Goal: Task Accomplishment & Management: Complete application form

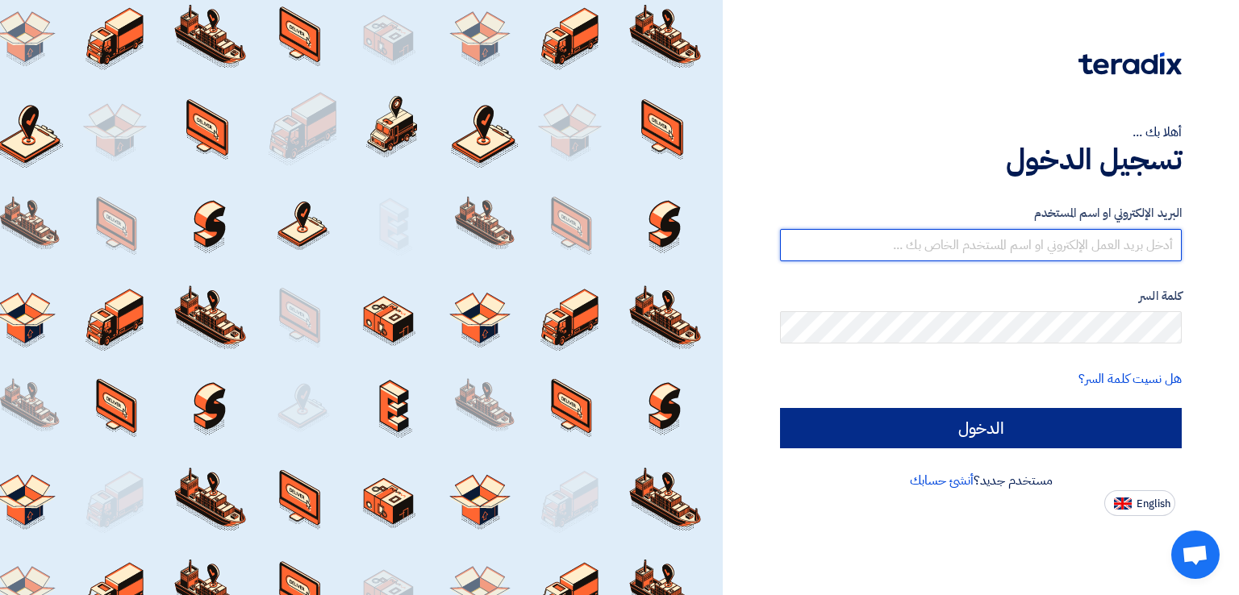
type input "[EMAIL_ADDRESS][DOMAIN_NAME]"
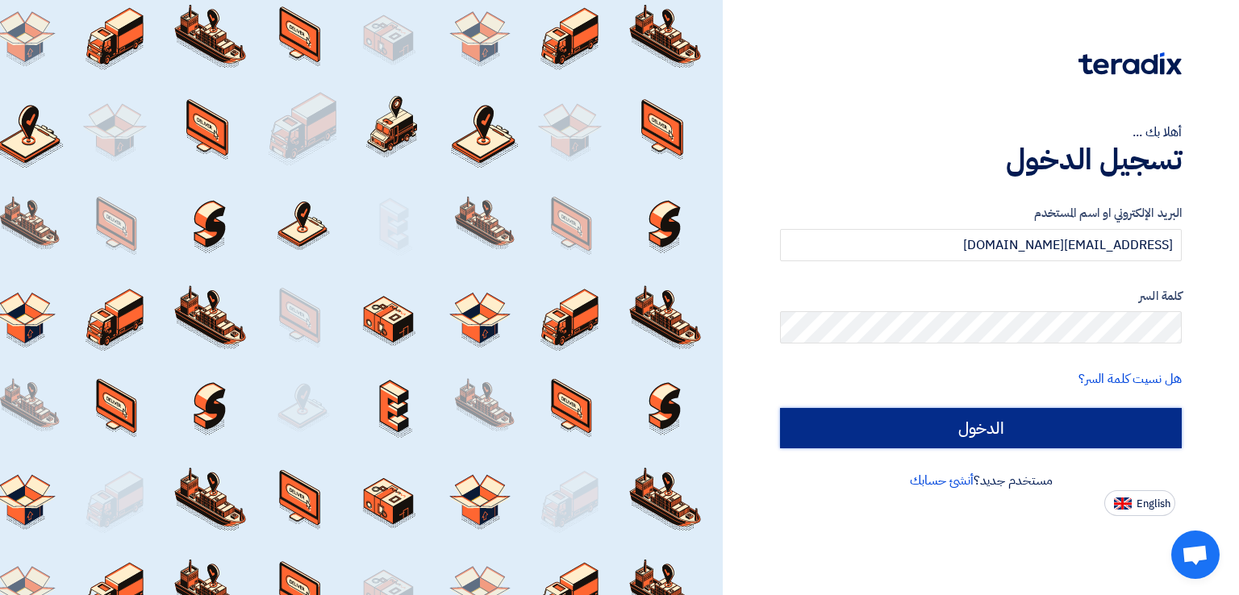
click at [984, 439] on input "الدخول" at bounding box center [981, 428] width 402 height 40
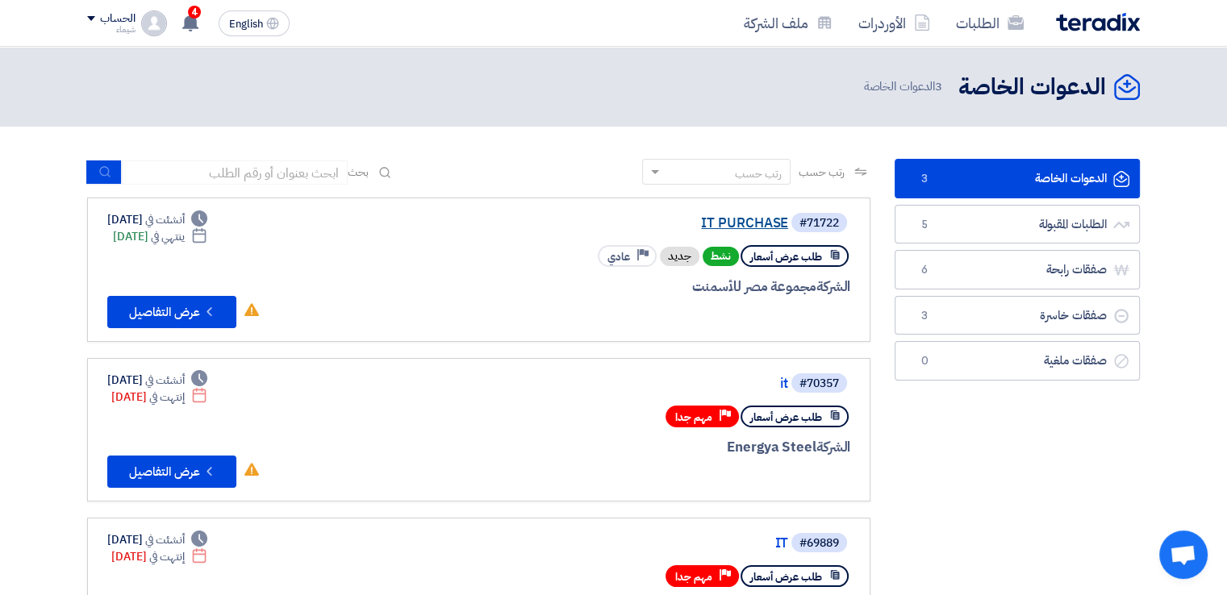
click at [764, 223] on link "IT PURCHASE" at bounding box center [626, 223] width 323 height 15
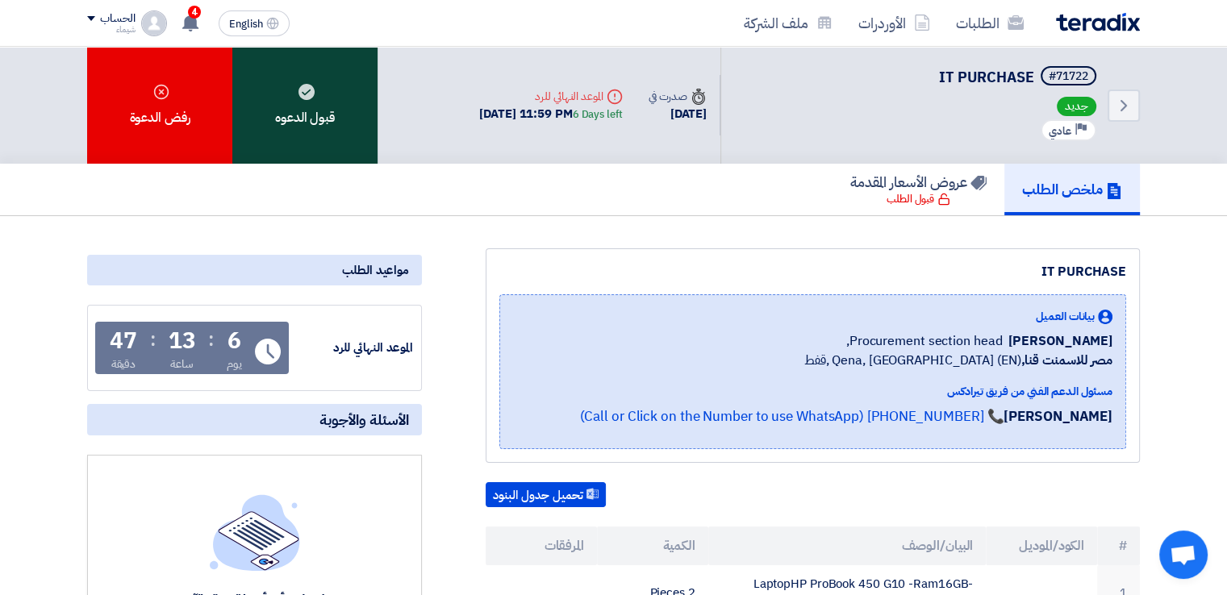
click at [350, 110] on div "قبول الدعوه" at bounding box center [304, 105] width 145 height 117
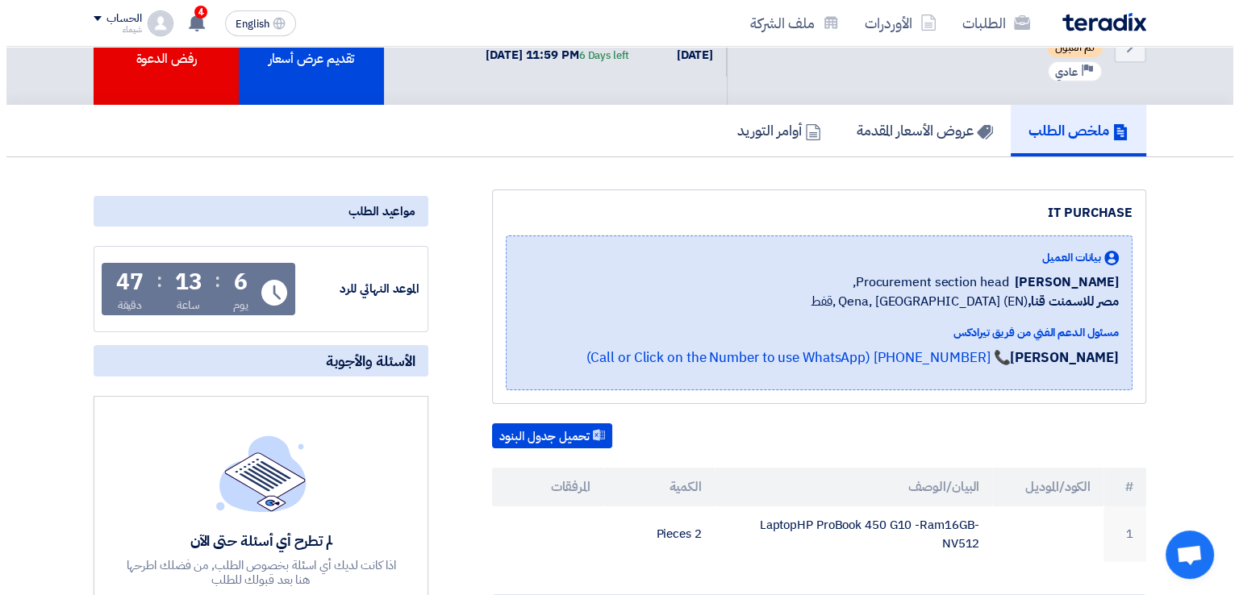
scroll to position [60, 0]
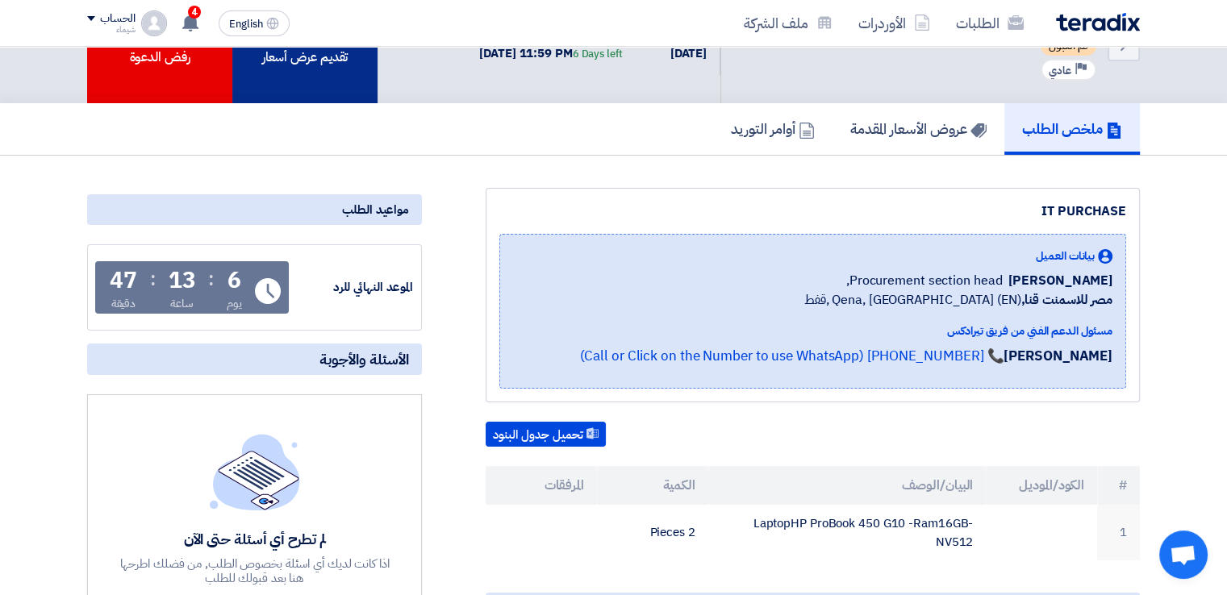
click at [271, 65] on div "تقديم عرض أسعار" at bounding box center [304, 44] width 145 height 117
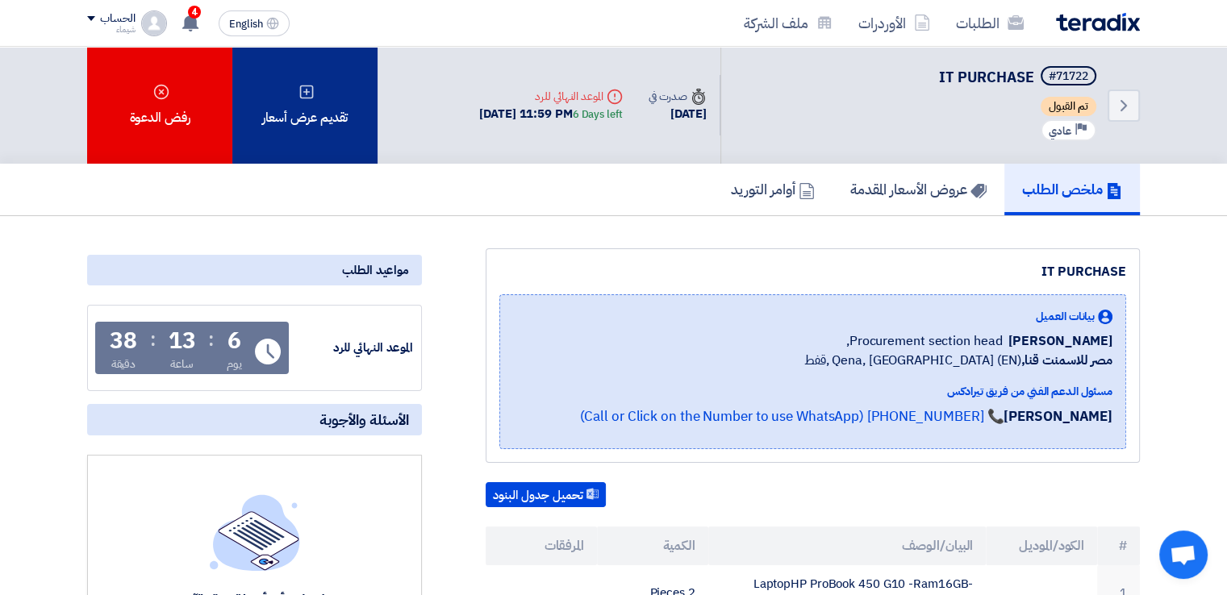
click at [337, 130] on div "تقديم عرض أسعار" at bounding box center [304, 105] width 145 height 117
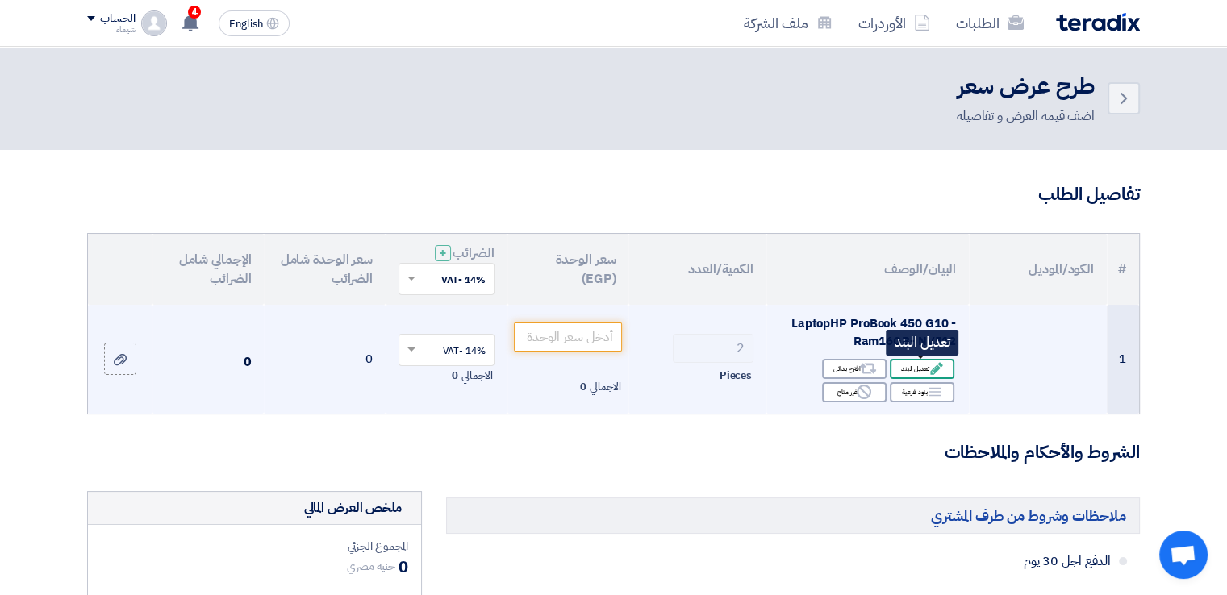
click at [919, 366] on div "Edit تعديل البند" at bounding box center [922, 369] width 65 height 20
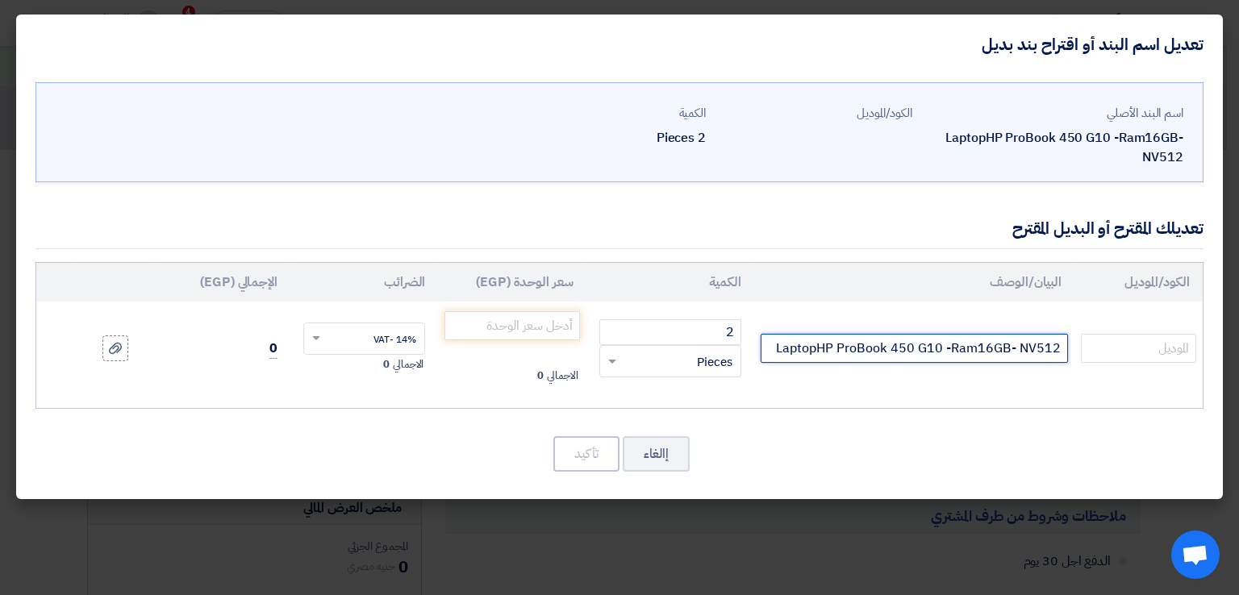
click at [909, 348] on input "LaptopHP ProBook 450 G10 -Ram16GB- NV512" at bounding box center [913, 348] width 307 height 29
click at [950, 347] on input "LaptopHP ProBook 450 G10 -Ram16GB- NV512" at bounding box center [913, 348] width 307 height 29
type input "LaptopHP ProBook 450 G10 -I7-1355U Ram16GB- NV512"
click at [952, 376] on td "LaptopHP ProBook 450 G10 -I7-1355U Ram16GB- NV512" at bounding box center [914, 349] width 320 height 94
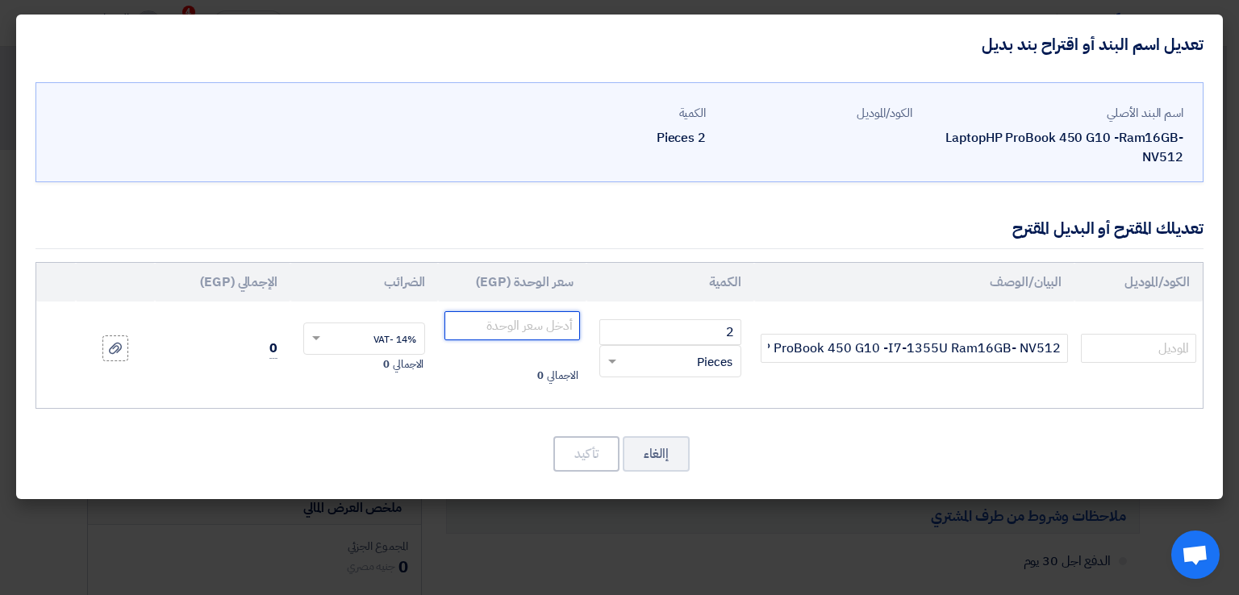
click at [523, 327] on input "number" at bounding box center [511, 325] width 135 height 29
type input "36500"
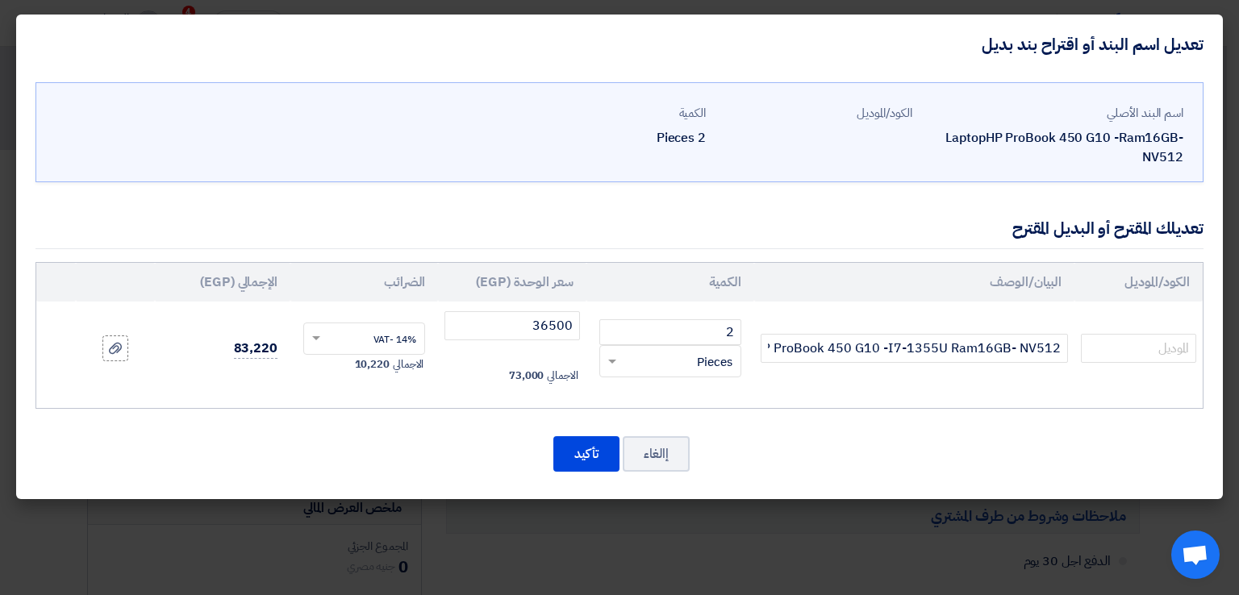
click at [313, 344] on span at bounding box center [314, 338] width 20 height 15
click at [344, 361] on div "14% -VAT" at bounding box center [364, 369] width 120 height 28
click at [392, 401] on div "الكود/الموديل البيان/الوصف الكمية سعر الوحدة (EGP) [DEMOGRAPHIC_DATA] الإجمالي …" at bounding box center [619, 335] width 1168 height 147
click at [319, 334] on span at bounding box center [314, 338] width 20 height 15
click at [384, 393] on span "0% -No VAT" at bounding box center [390, 397] width 52 height 15
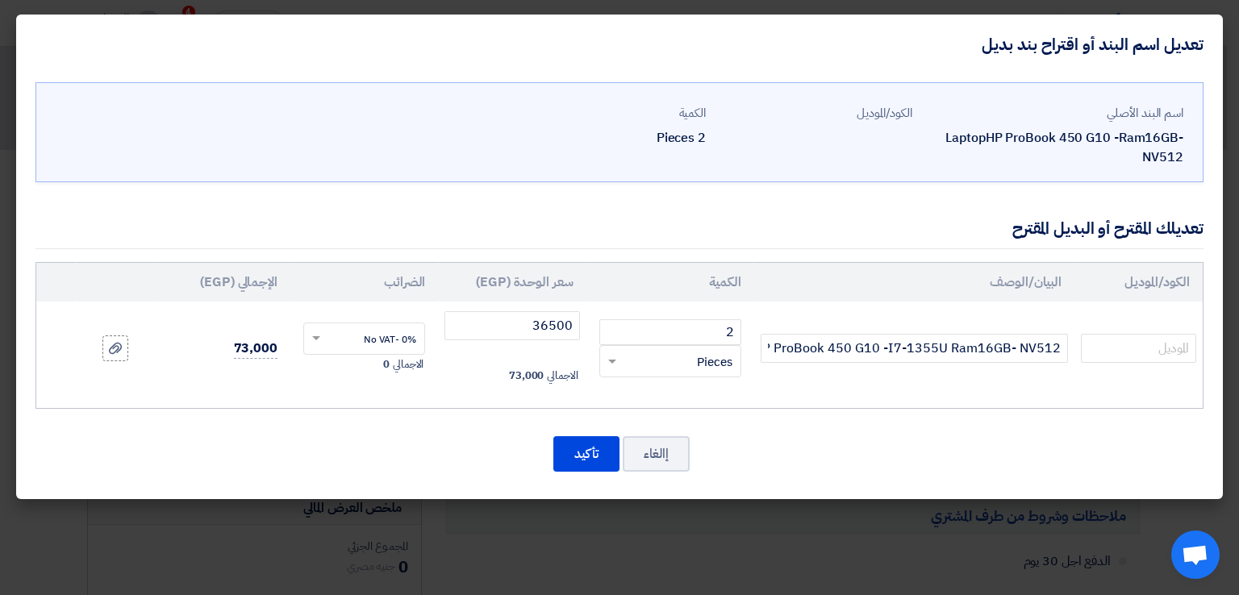
click at [315, 415] on div "اسم البند الأصلي LaptopHP ProBook 450 G10 -Ram16GB- NV512 الكود/الموديل الكمية …" at bounding box center [619, 286] width 1206 height 425
click at [585, 455] on button "تأكيد" at bounding box center [586, 453] width 66 height 35
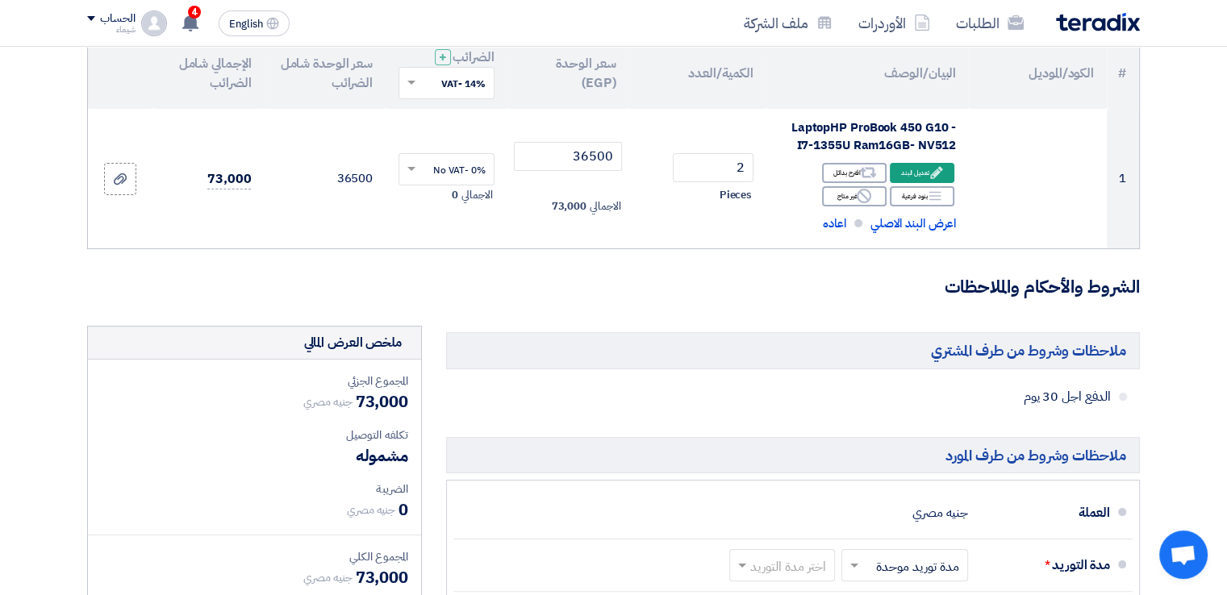
scroll to position [323, 0]
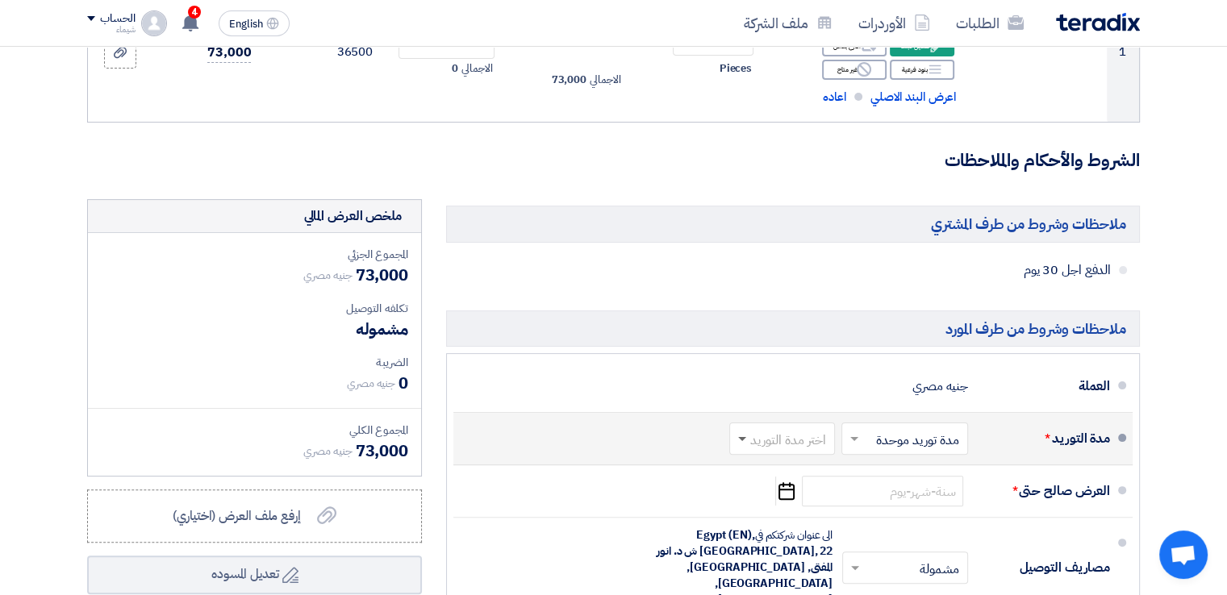
click at [740, 441] on span at bounding box center [740, 439] width 20 height 16
click at [789, 246] on span "(1-2) أيام" at bounding box center [804, 238] width 49 height 19
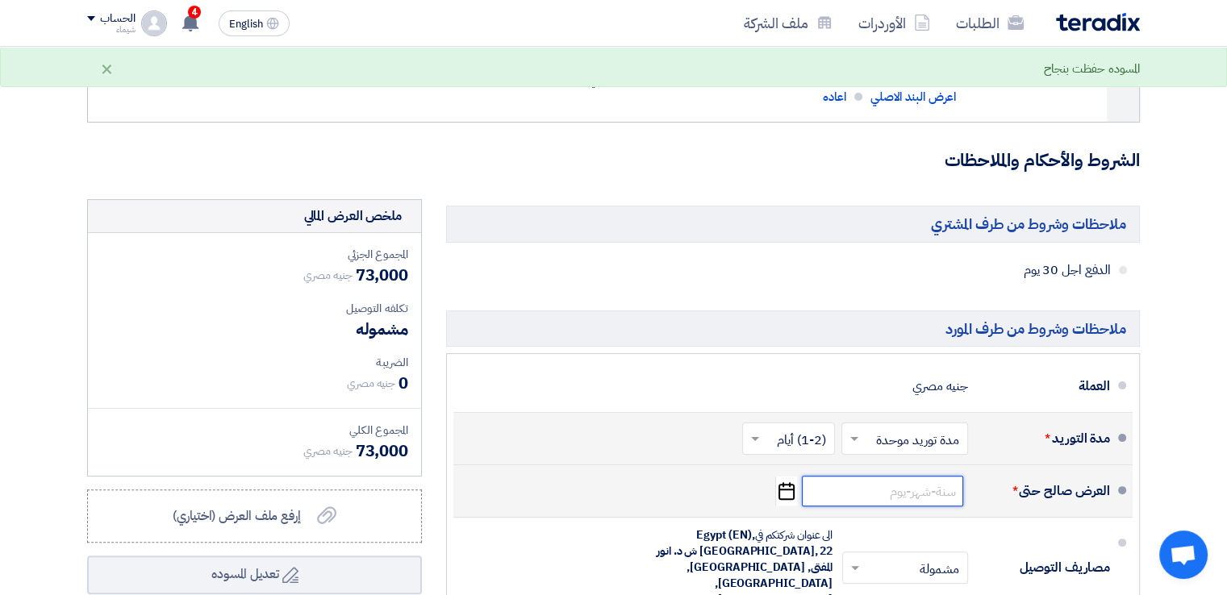
click at [834, 489] on input at bounding box center [882, 491] width 161 height 31
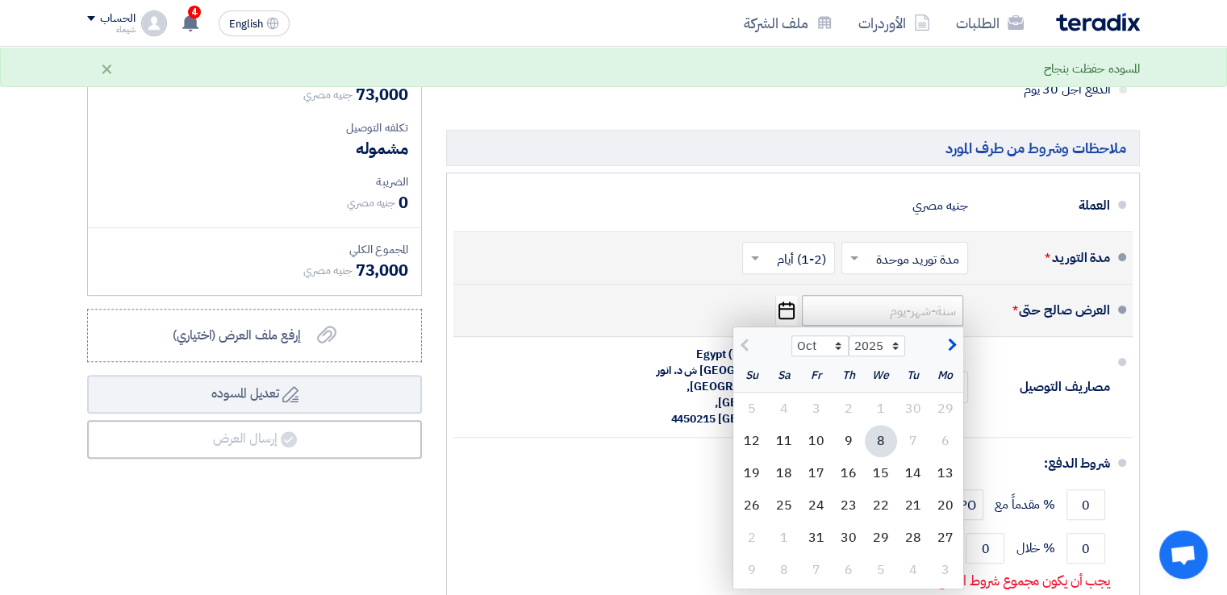
scroll to position [503, 0]
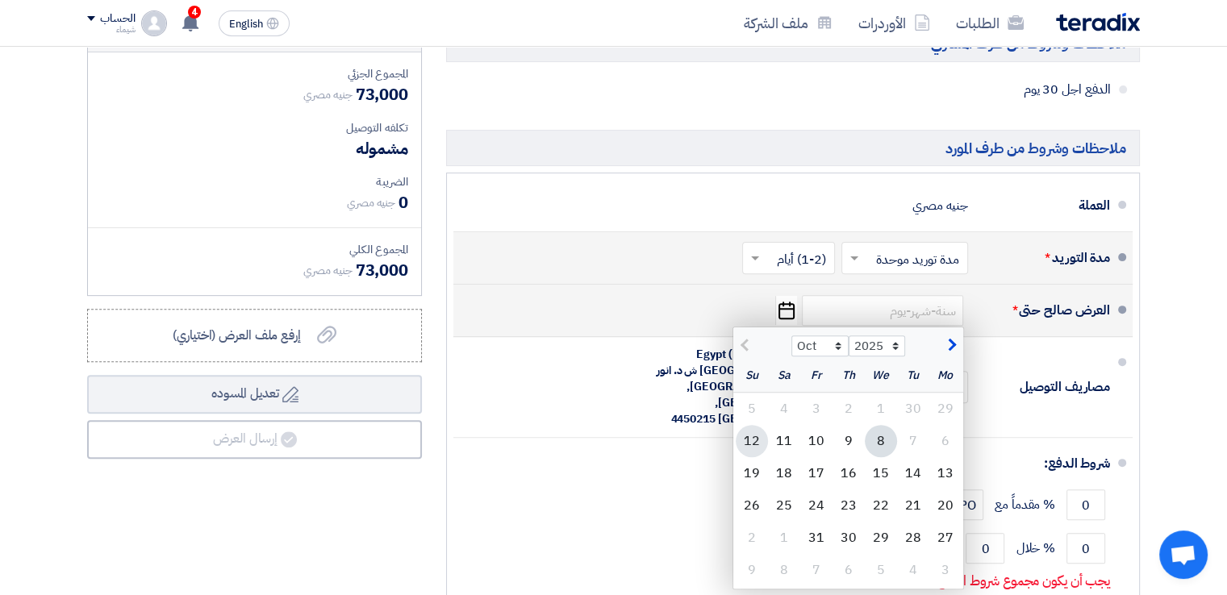
click at [756, 443] on div "12" at bounding box center [751, 441] width 32 height 32
type input "[DATE]"
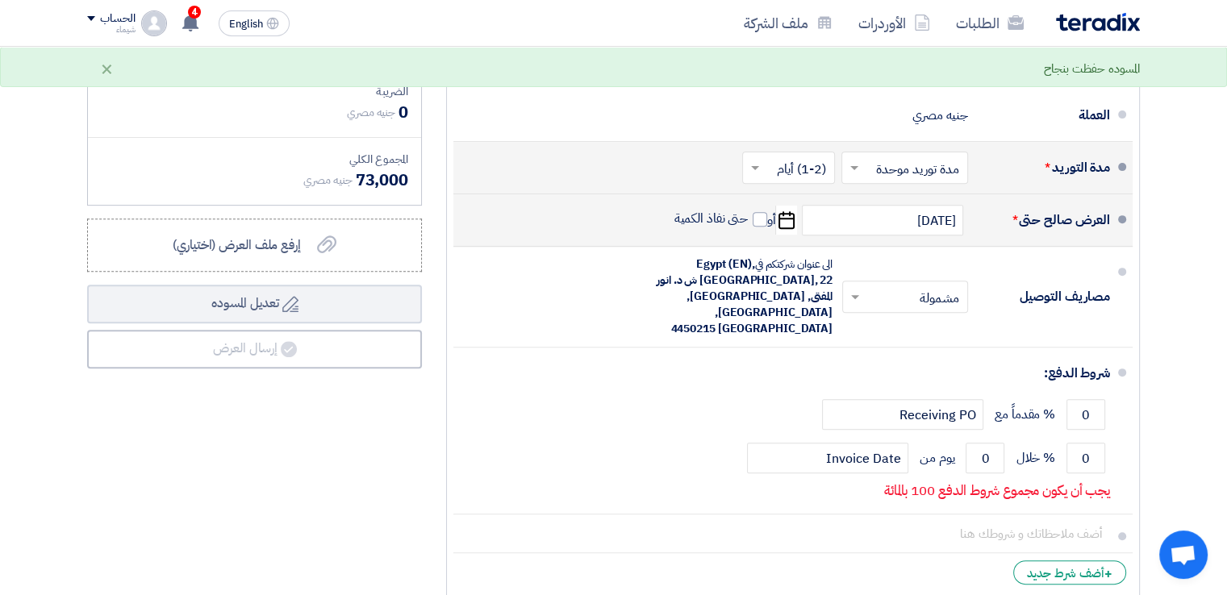
scroll to position [645, 0]
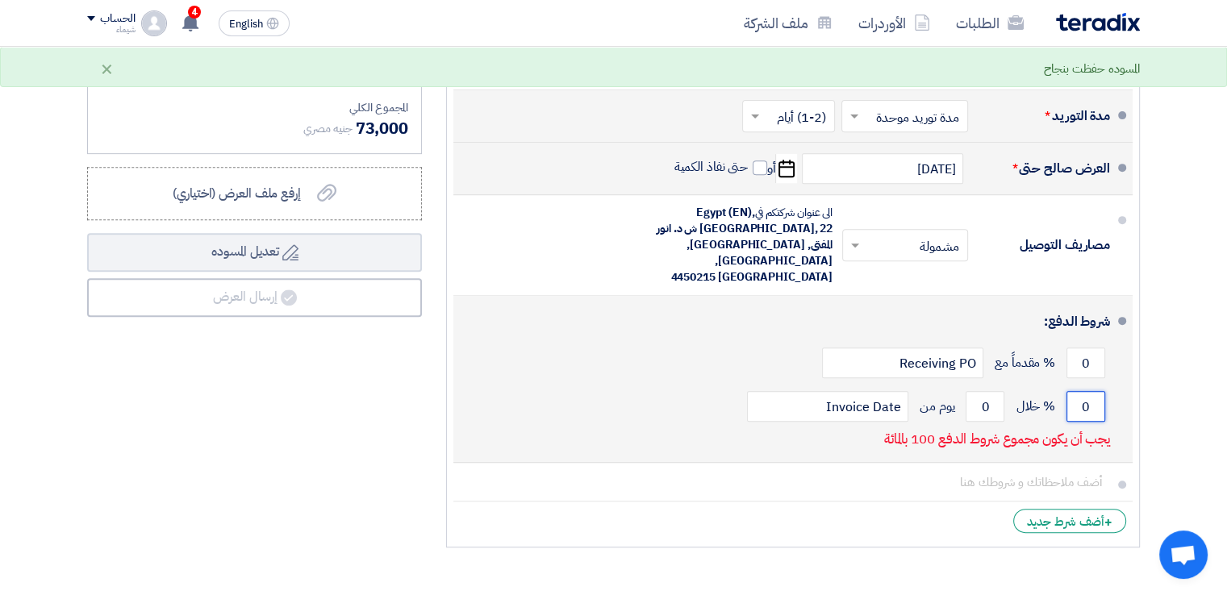
click at [1081, 394] on input "0" at bounding box center [1085, 406] width 39 height 31
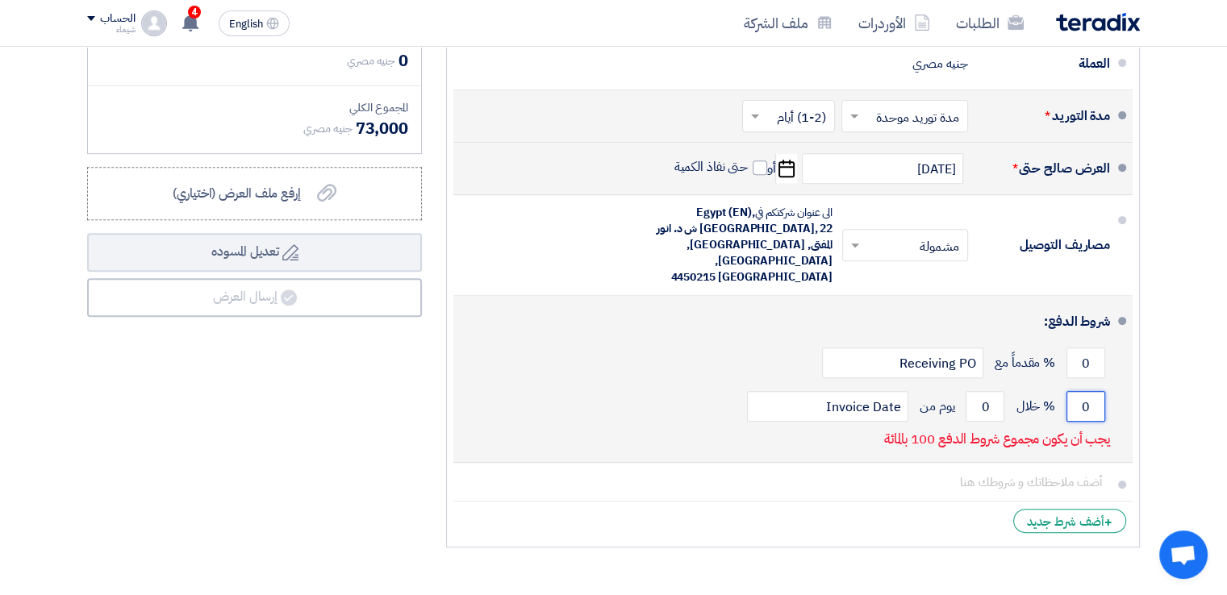
click at [1081, 394] on input "0" at bounding box center [1085, 406] width 39 height 31
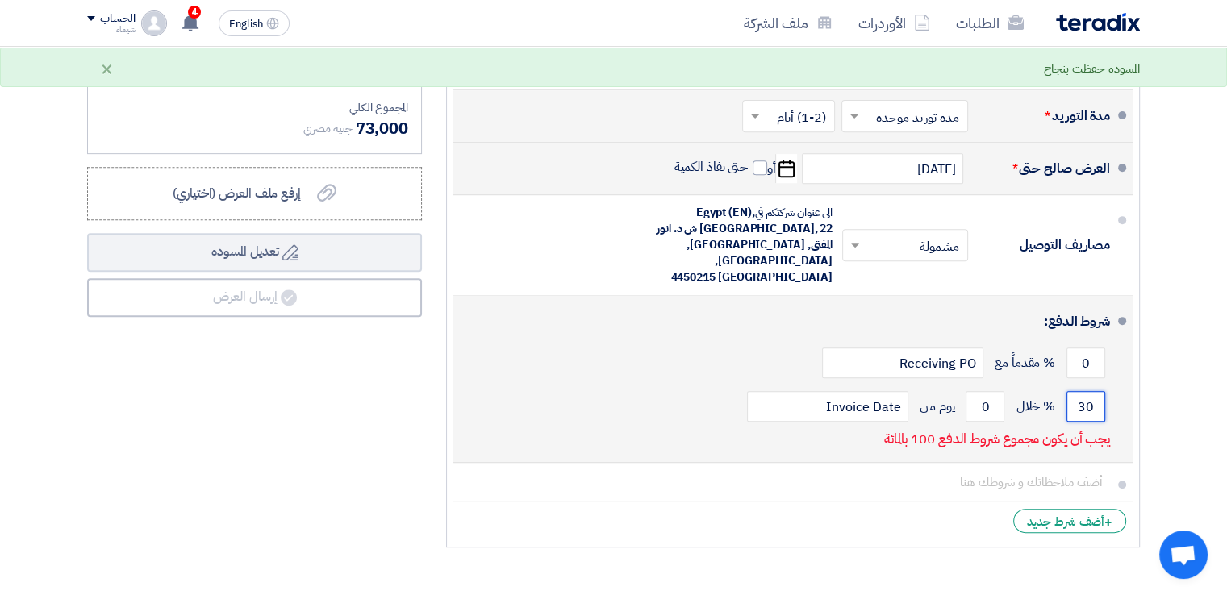
click at [1088, 391] on input "30" at bounding box center [1085, 406] width 39 height 31
type input "100"
click at [981, 398] on input "0" at bounding box center [984, 406] width 39 height 31
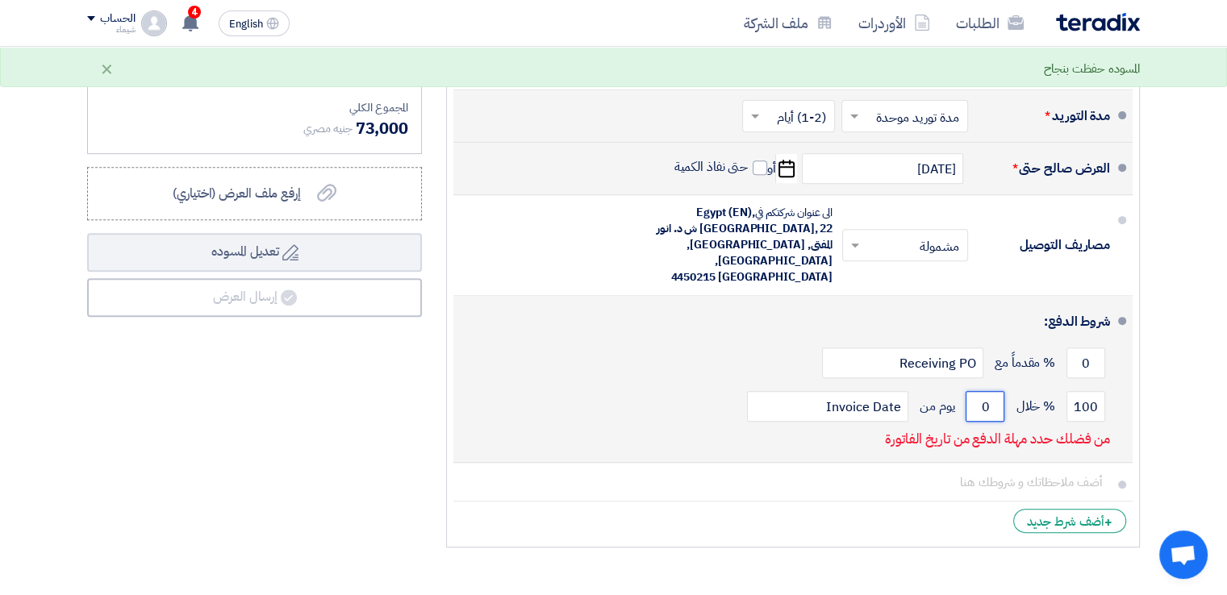
click at [981, 398] on input "0" at bounding box center [984, 406] width 39 height 31
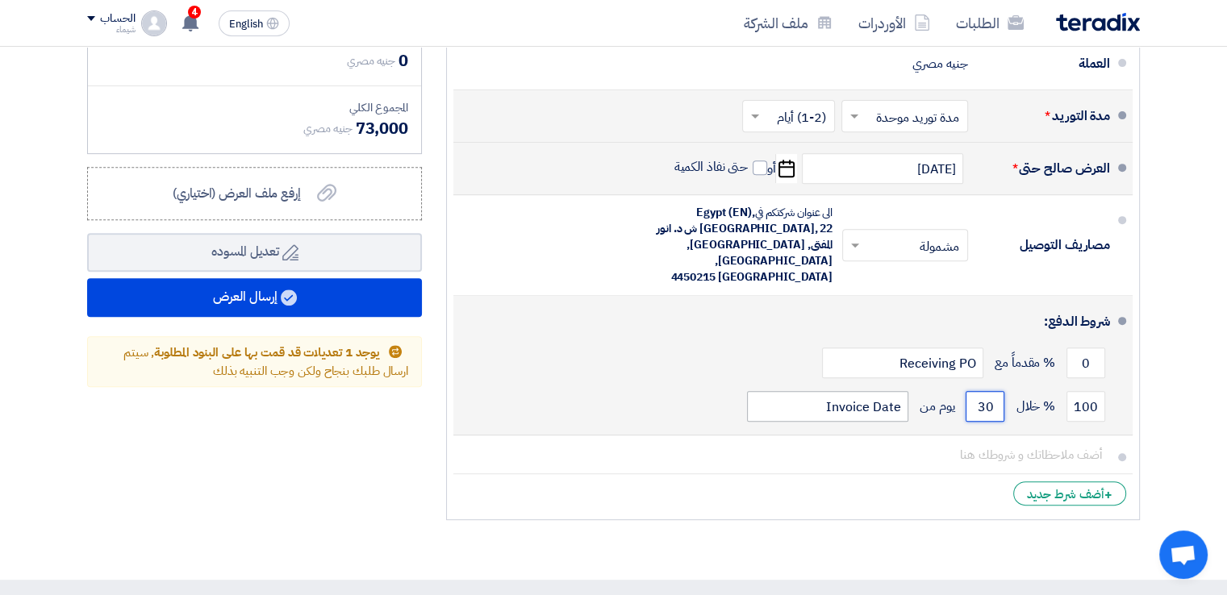
type input "30"
click at [823, 391] on input "Invoice Date" at bounding box center [827, 406] width 161 height 31
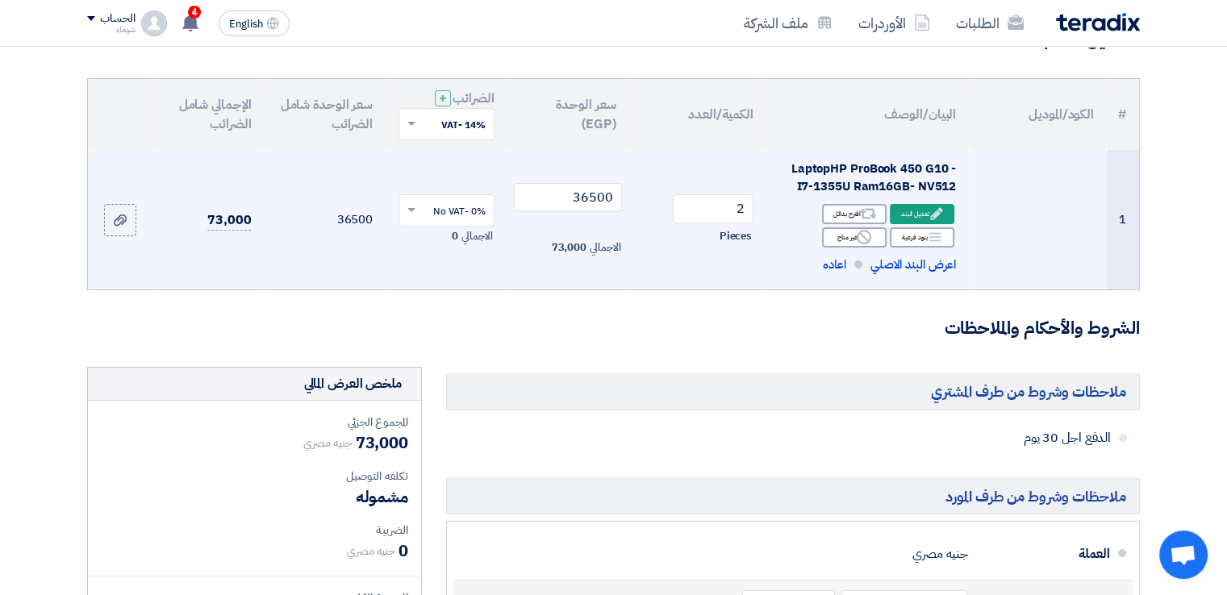
scroll to position [81, 0]
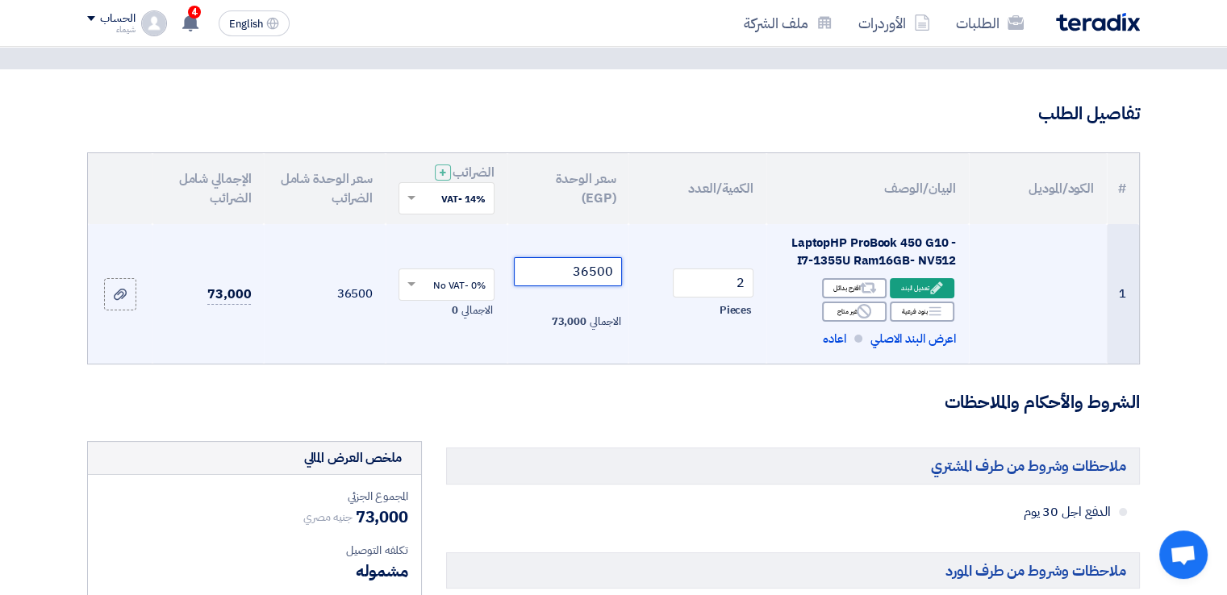
click at [587, 269] on input "36500" at bounding box center [568, 271] width 109 height 29
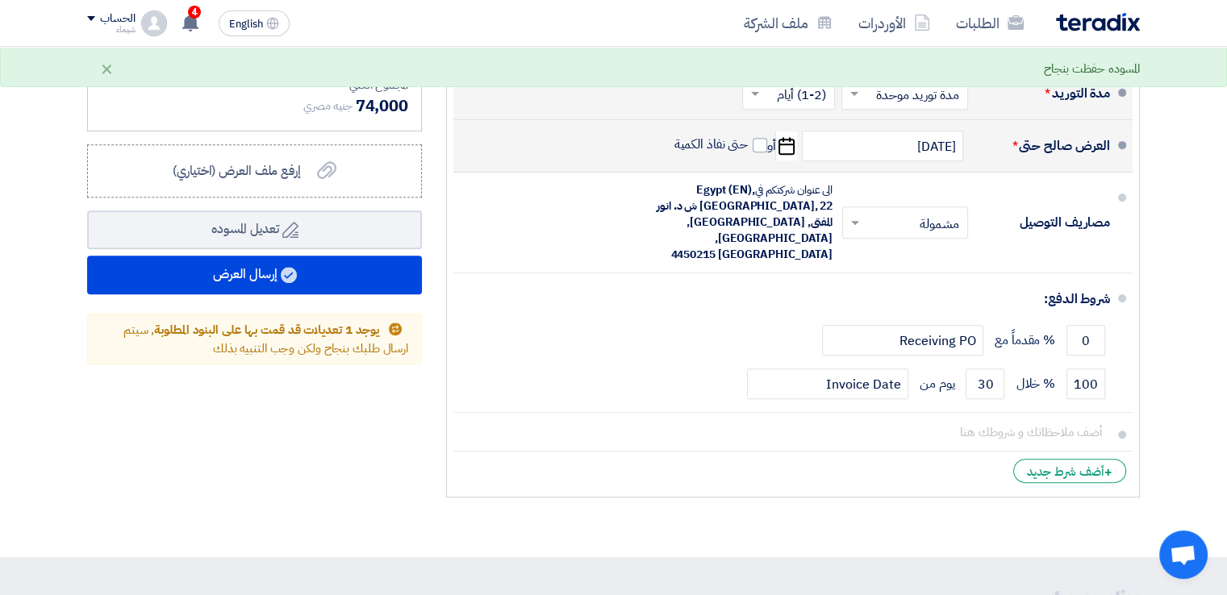
scroll to position [685, 0]
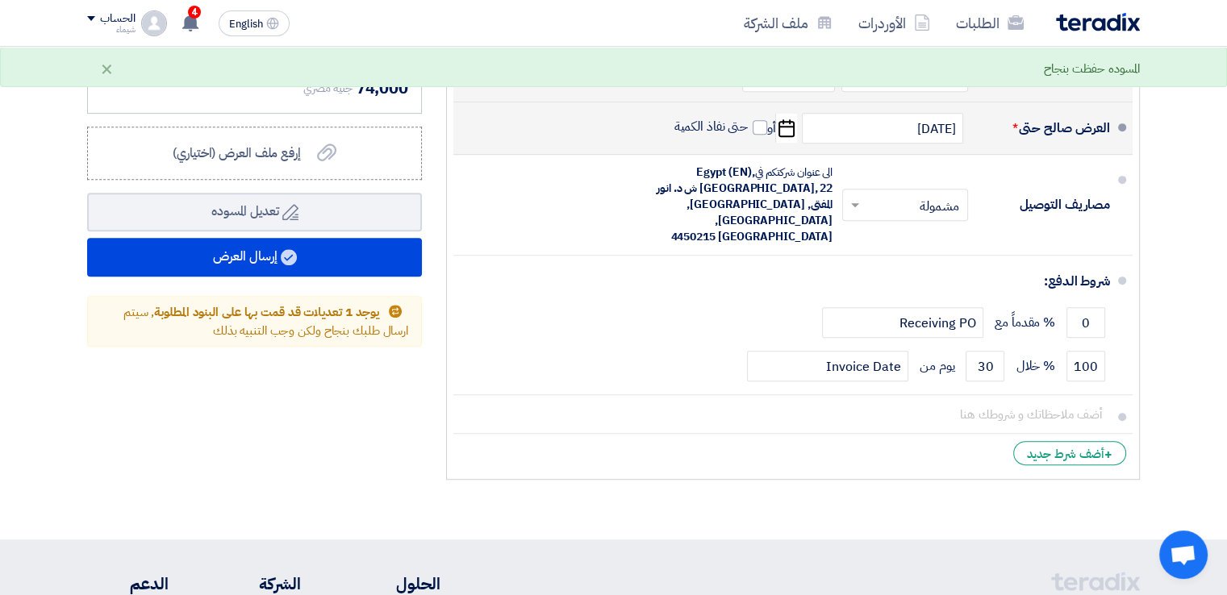
type input "37000"
click at [534, 106] on li "العرض صالح حتى * [DATE] Pick a date أو حتى نفاذ الكمية" at bounding box center [792, 128] width 679 height 52
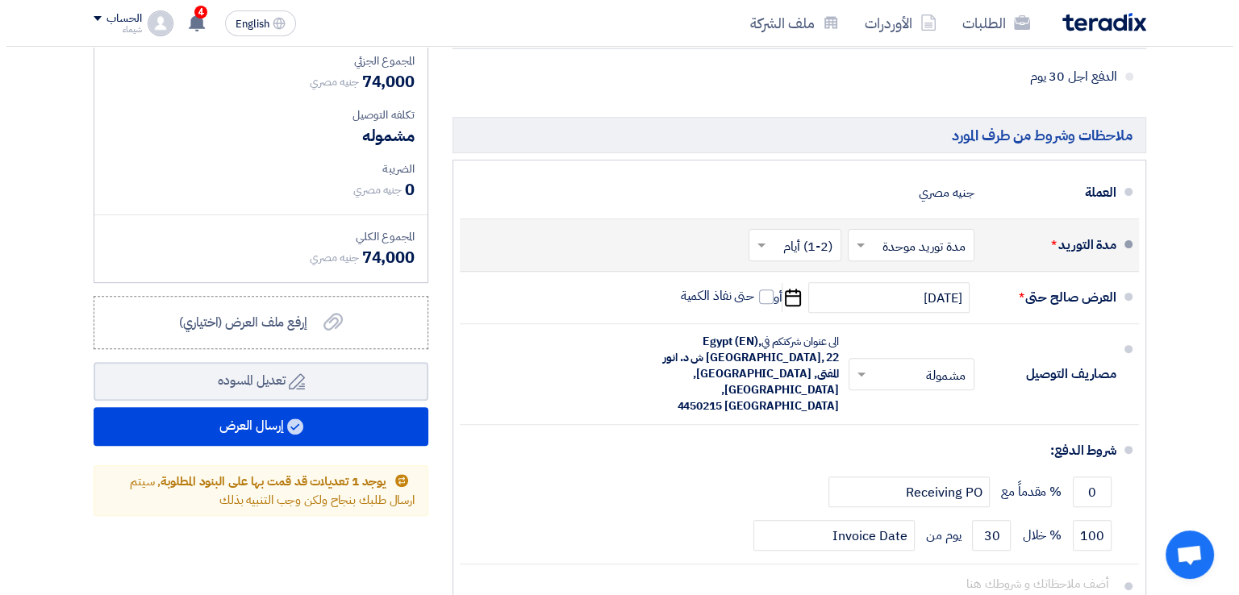
scroll to position [625, 0]
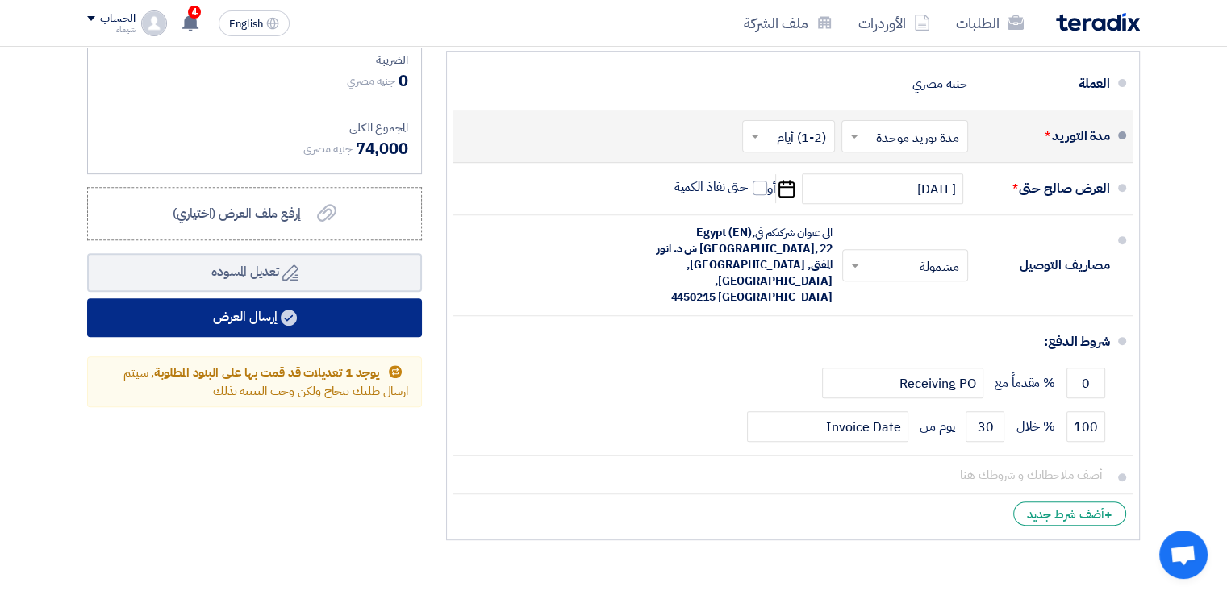
click at [195, 316] on button "إرسال العرض" at bounding box center [254, 317] width 335 height 39
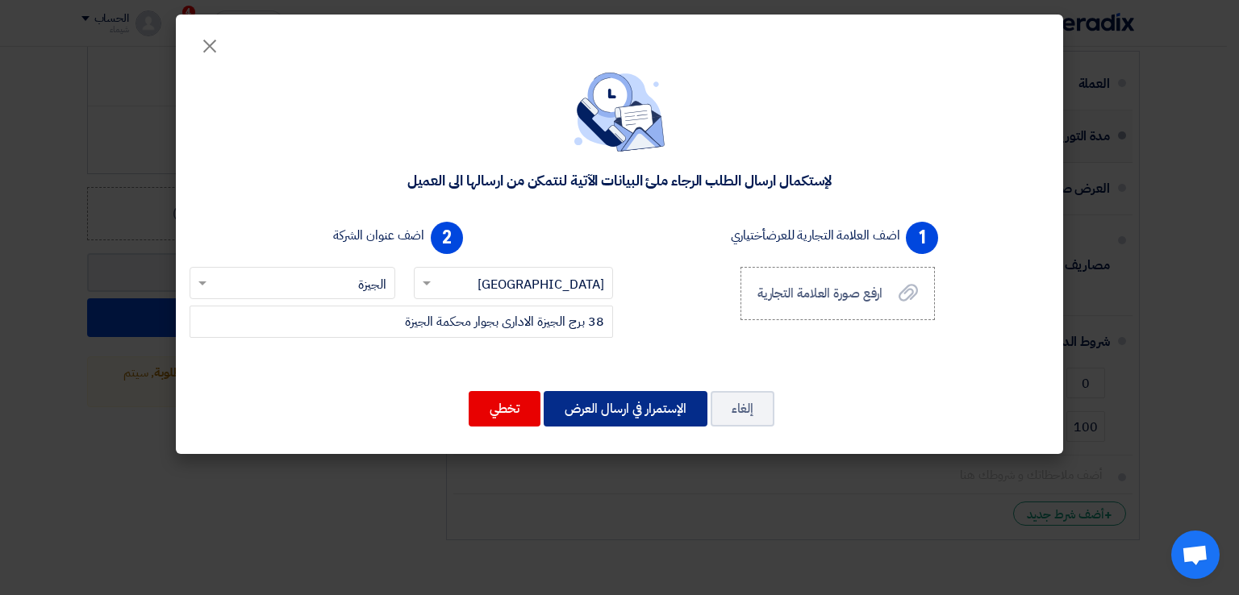
click at [614, 406] on button "الإستمرار في ارسال العرض" at bounding box center [626, 408] width 164 height 35
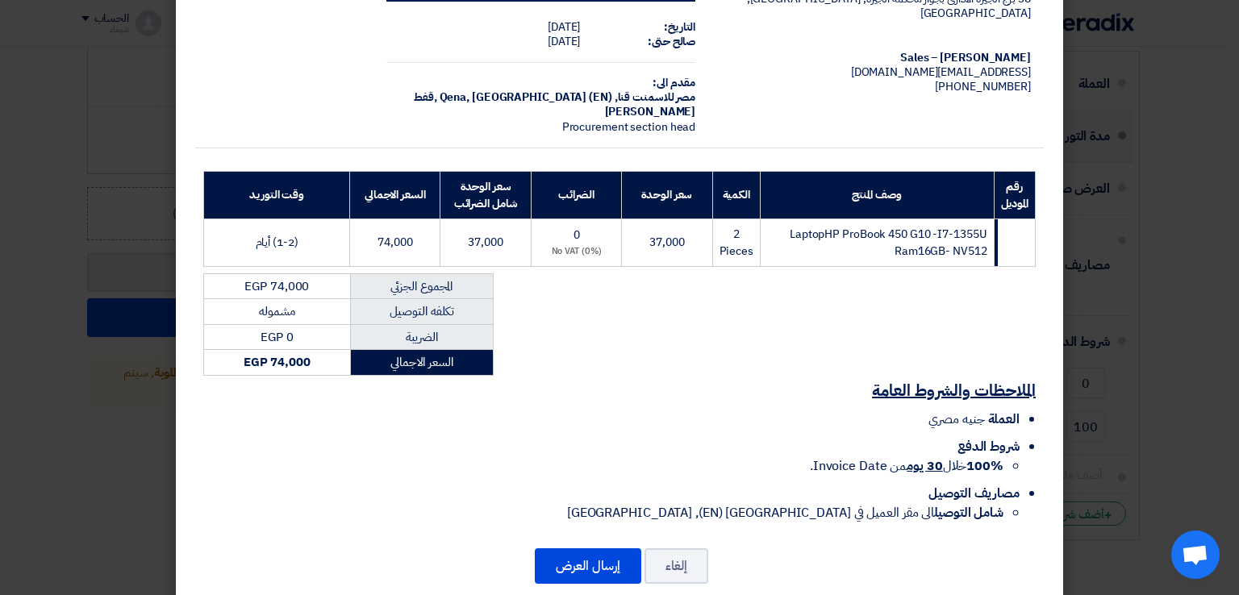
scroll to position [100, 0]
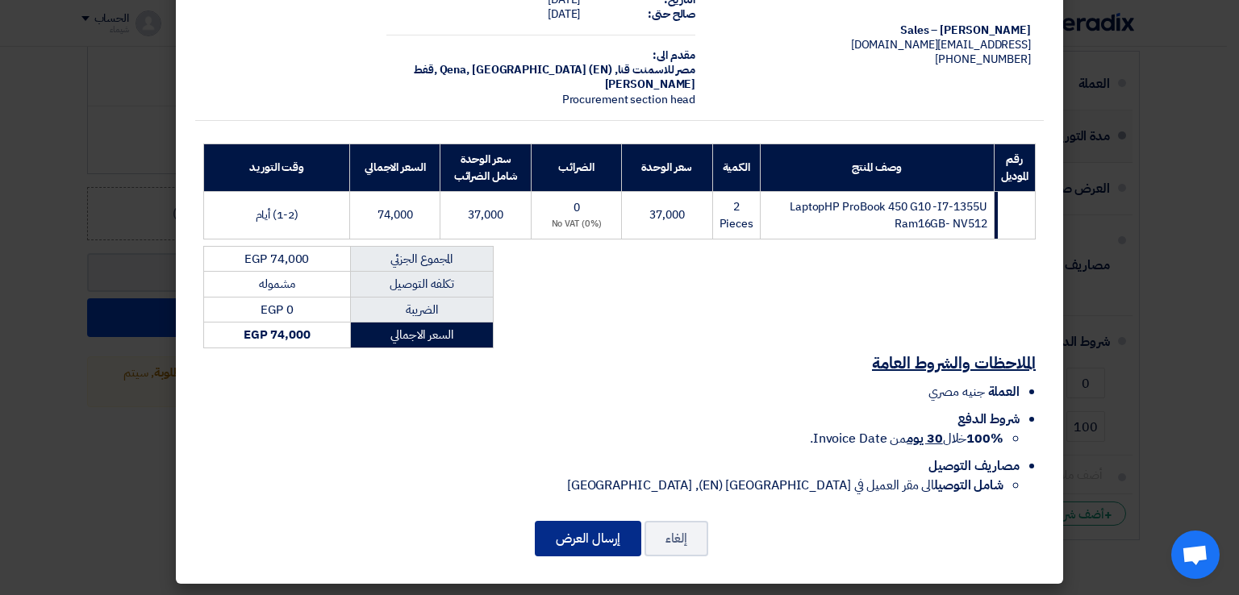
click at [597, 536] on button "إرسال العرض" at bounding box center [588, 538] width 106 height 35
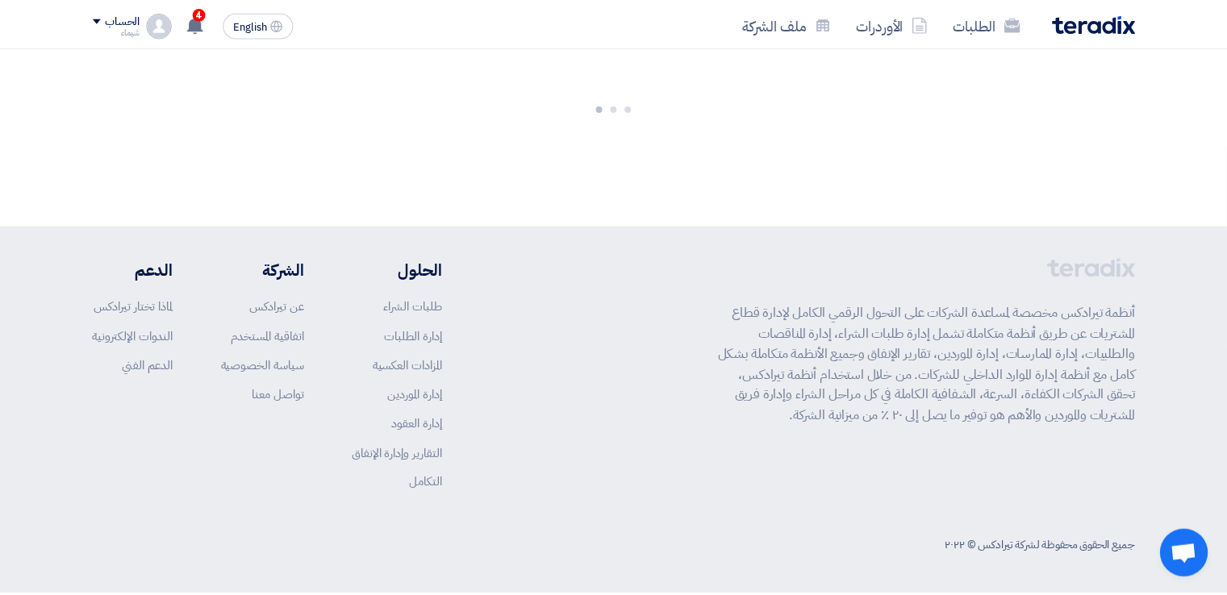
scroll to position [873, 0]
